Goal: Transaction & Acquisition: Purchase product/service

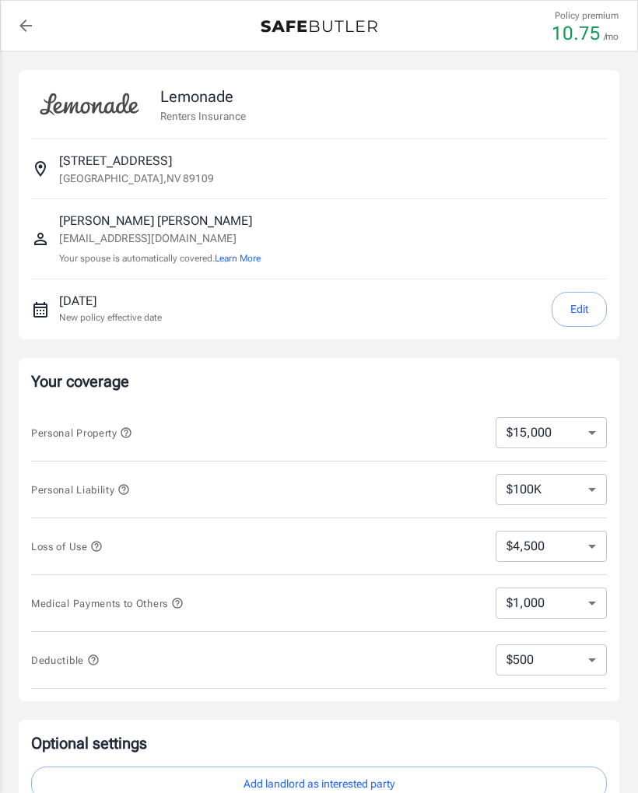
select select "15000"
select select "500"
click at [576, 317] on button "Edit" at bounding box center [578, 309] width 55 height 35
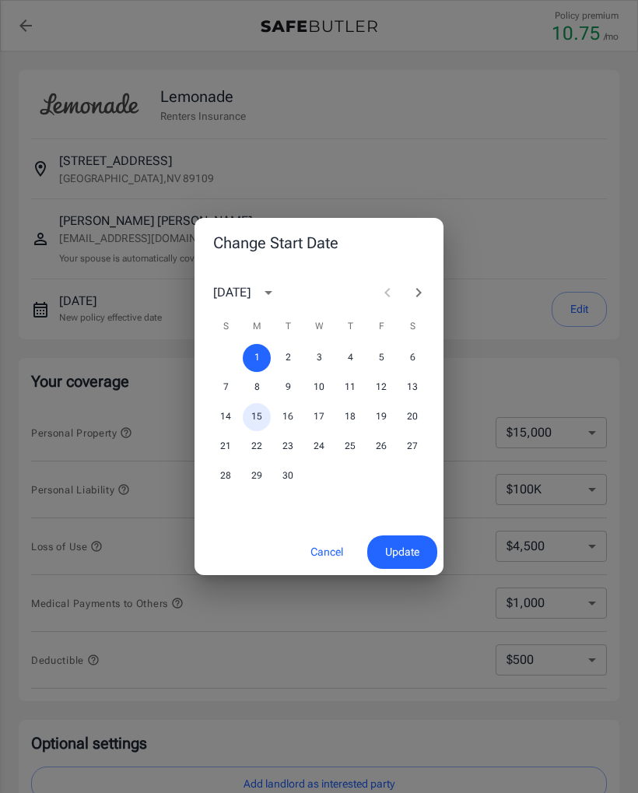
click at [258, 419] on button "15" at bounding box center [257, 417] width 28 height 28
click at [394, 550] on span "Update" at bounding box center [402, 551] width 34 height 19
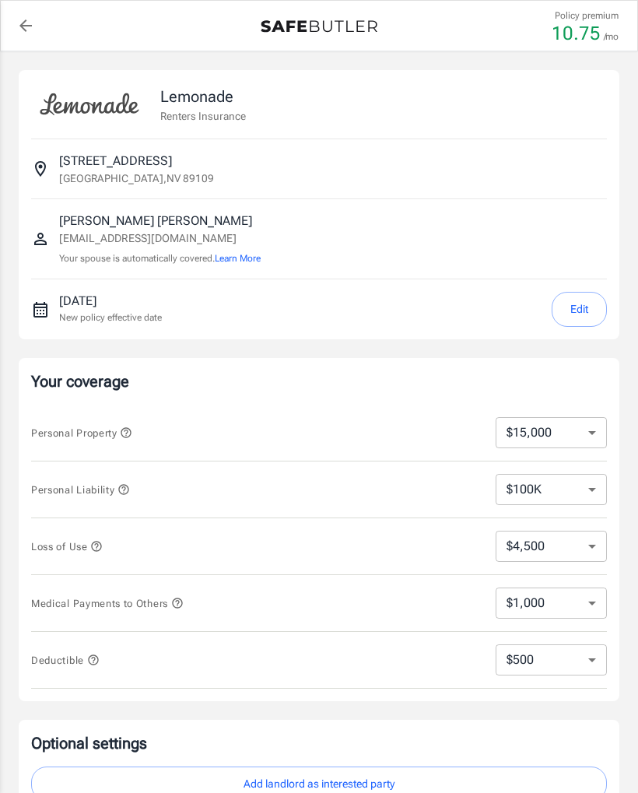
click at [574, 310] on button "Edit" at bounding box center [578, 309] width 55 height 35
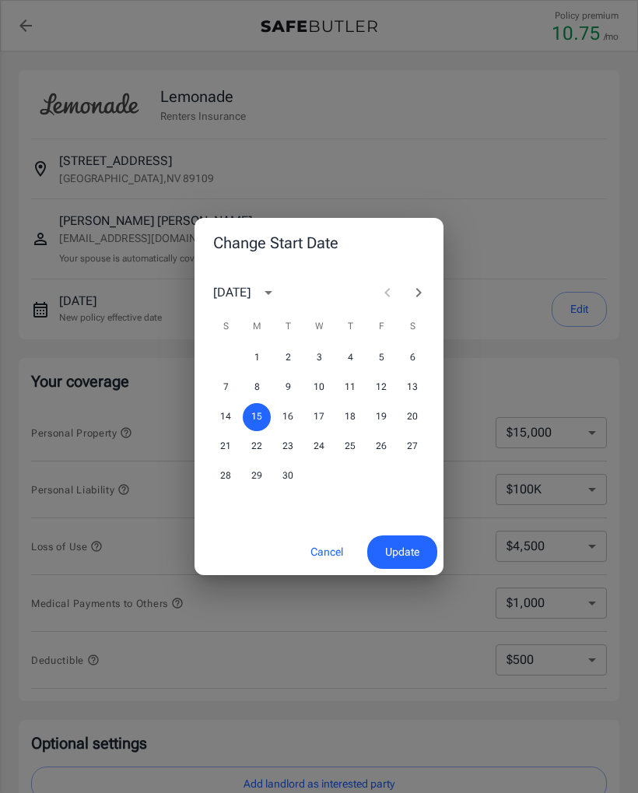
click at [401, 548] on span "Update" at bounding box center [402, 551] width 34 height 19
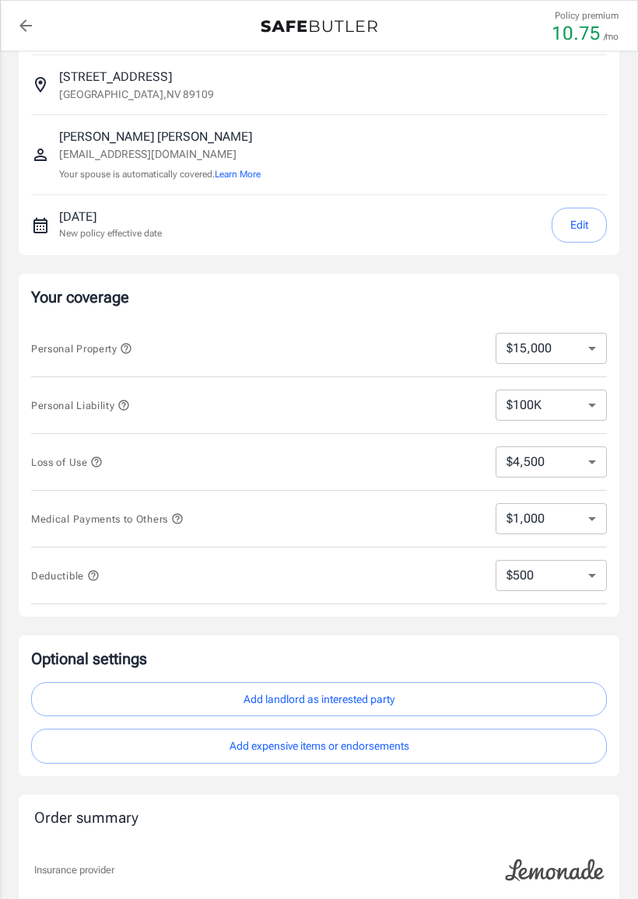
scroll to position [85, 0]
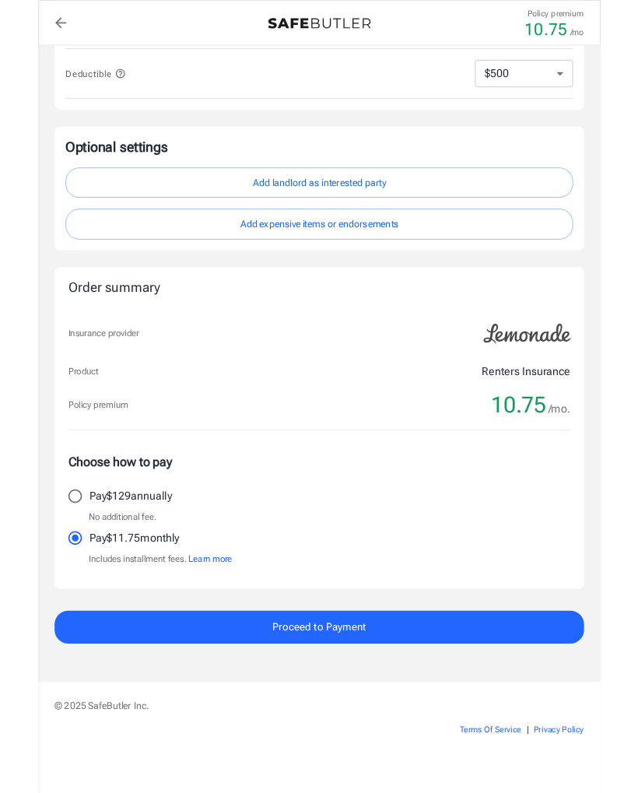
scroll to position [620, 0]
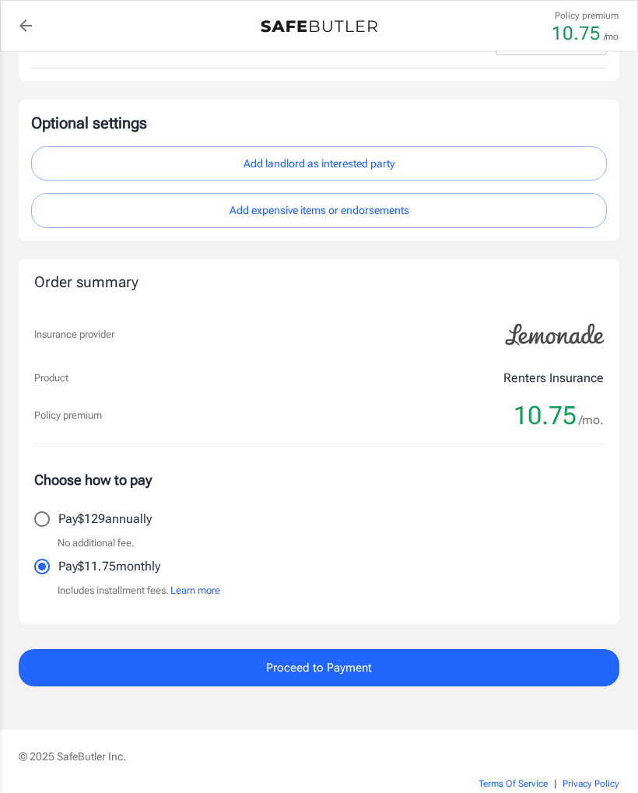
click at [404, 159] on button "Add landlord as interested party" at bounding box center [319, 163] width 576 height 35
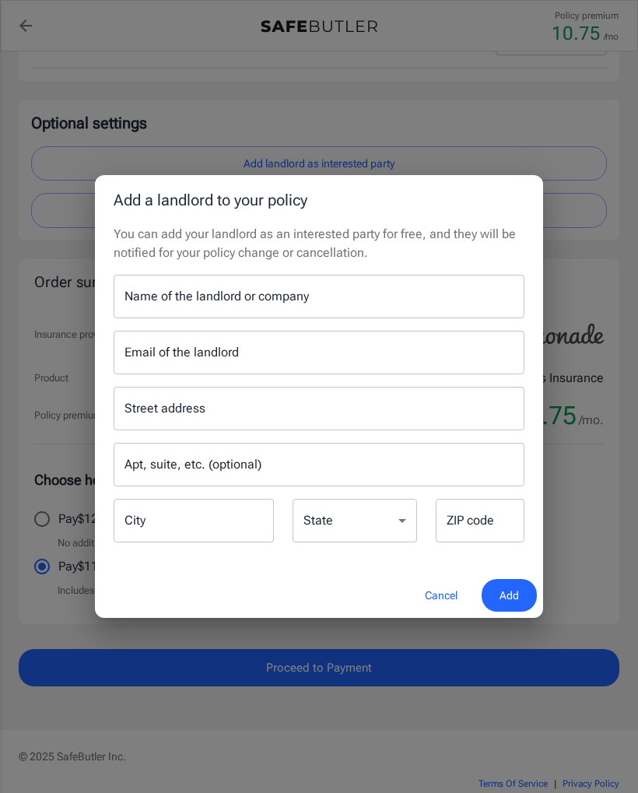
click at [369, 307] on input "Name of the landlord or company" at bounding box center [319, 297] width 411 height 44
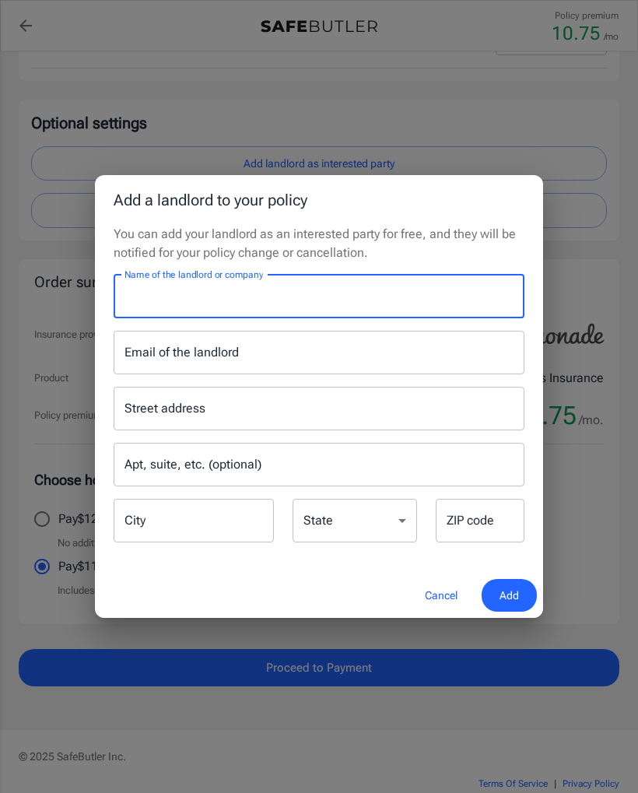
click at [432, 607] on button "Cancel" at bounding box center [441, 595] width 68 height 33
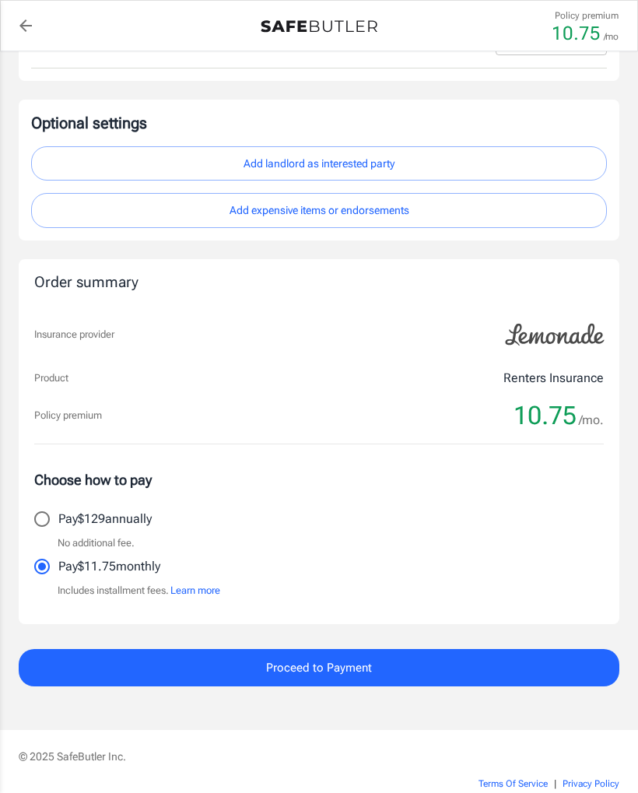
click at [342, 170] on button "Add landlord as interested party" at bounding box center [319, 163] width 576 height 35
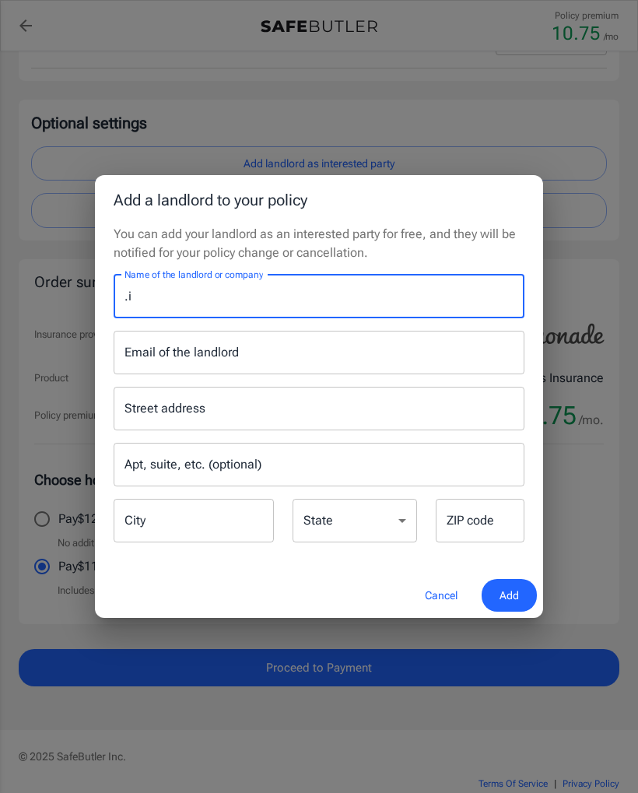
type input "."
type input "Insurance Tracking"
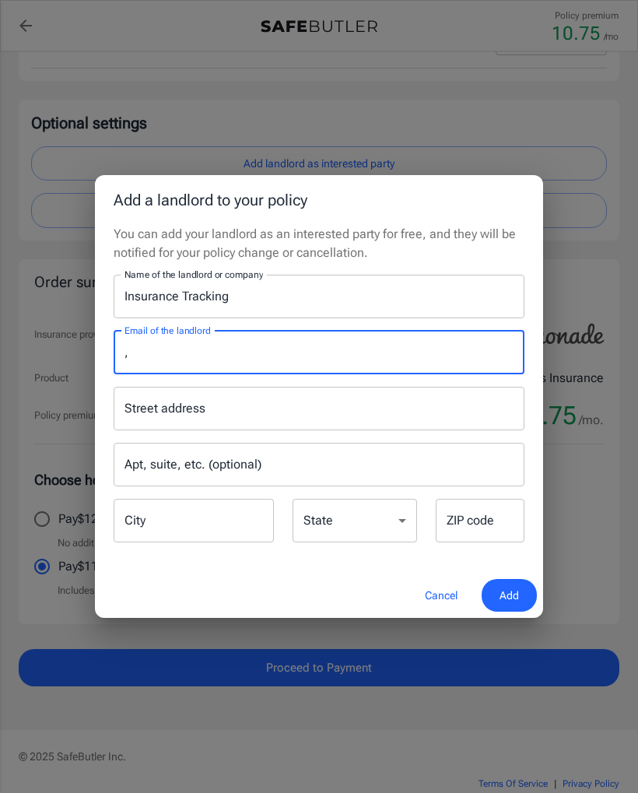
type input ",T"
